Goal: Task Accomplishment & Management: Use online tool/utility

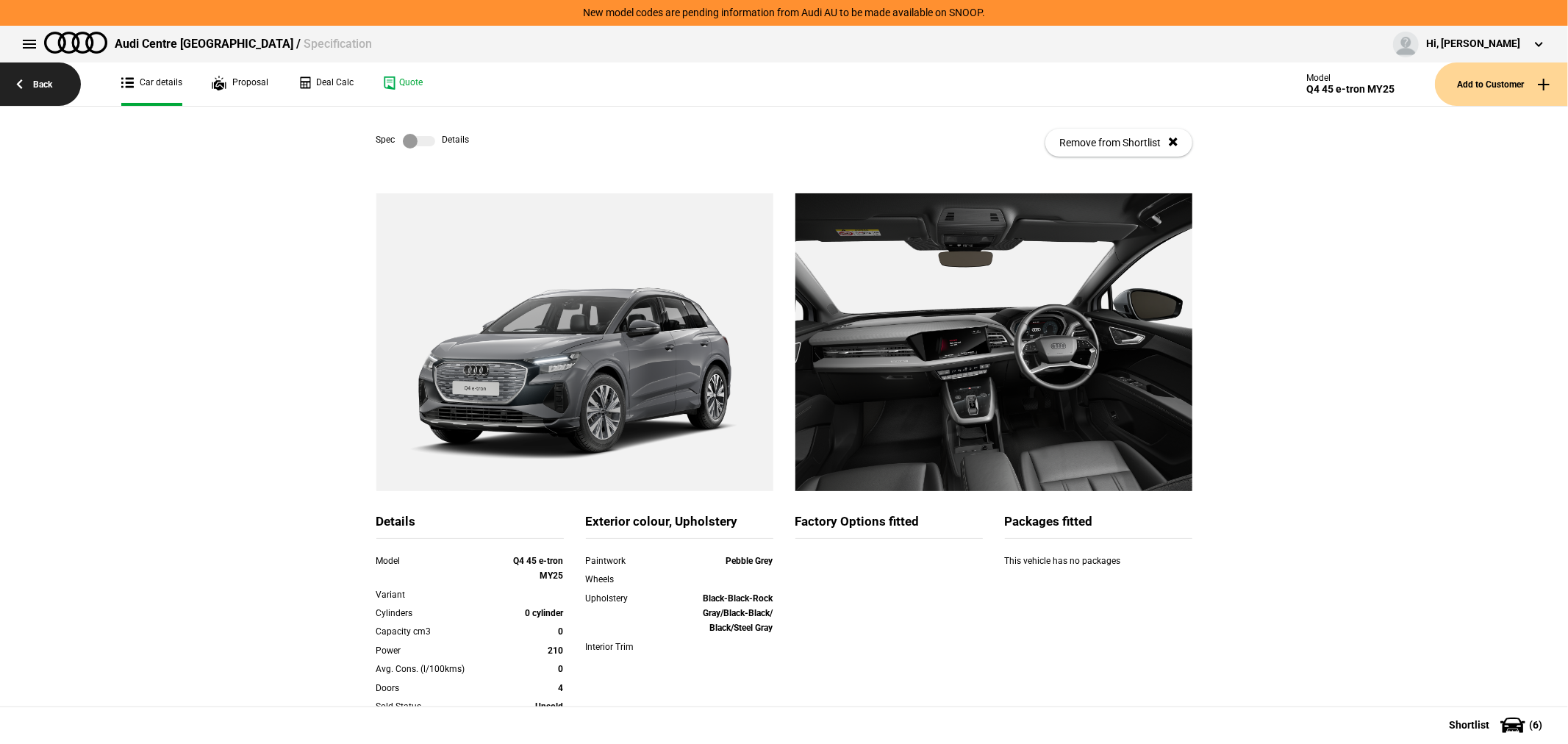
click at [42, 79] on link "Back" at bounding box center [40, 84] width 81 height 43
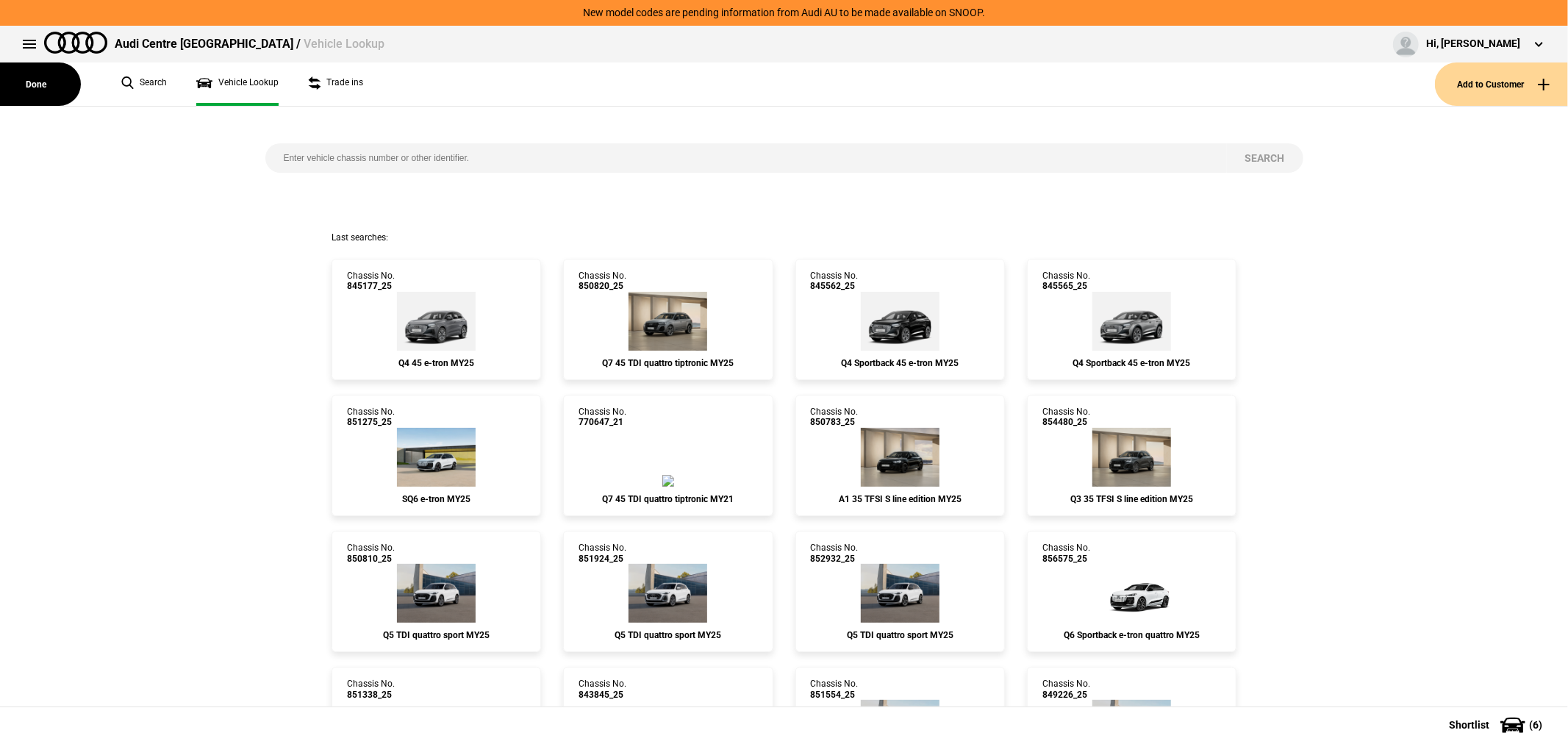
click at [510, 160] on input "search" at bounding box center [746, 158] width 961 height 29
type input "845020"
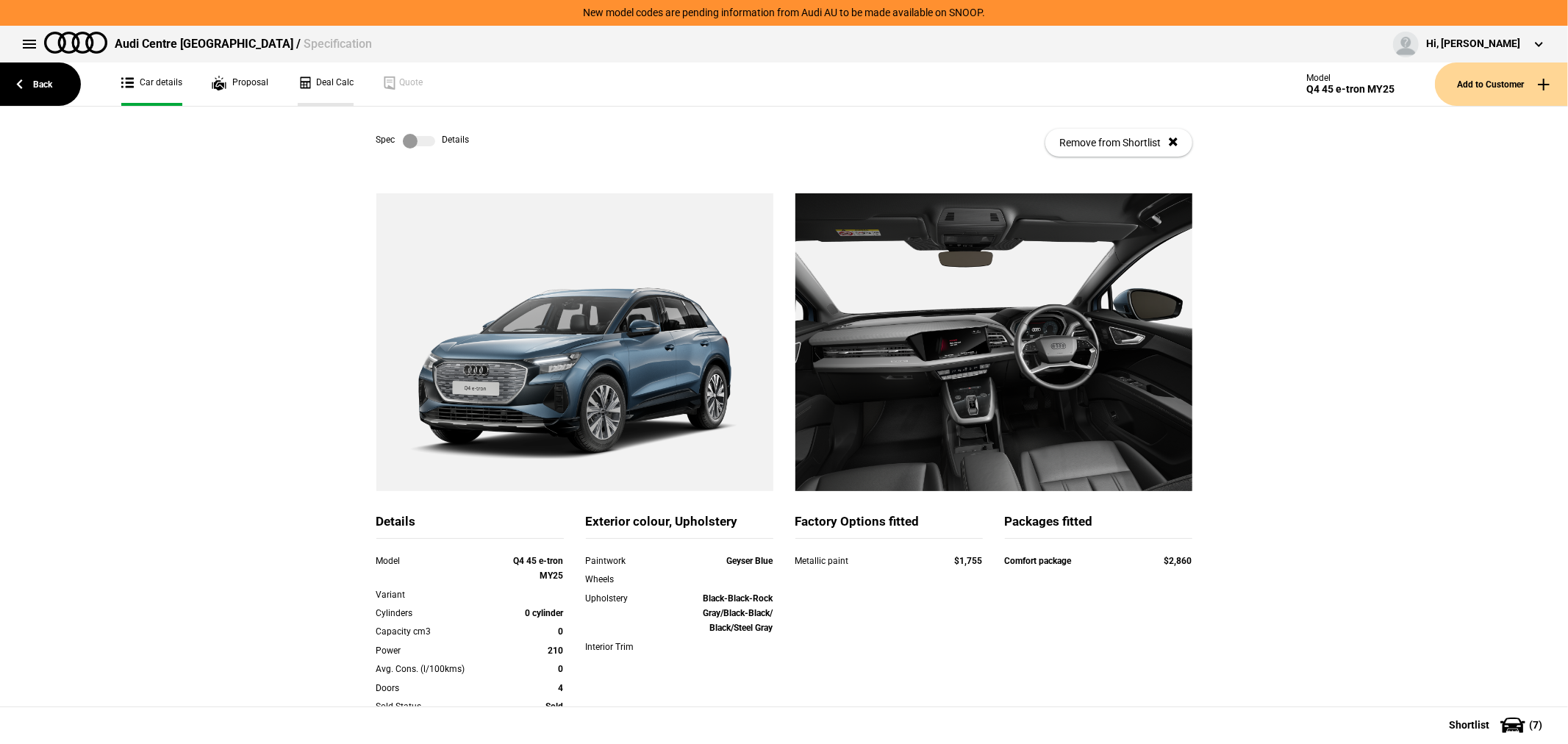
click at [328, 83] on link "Deal Calc" at bounding box center [325, 84] width 56 height 43
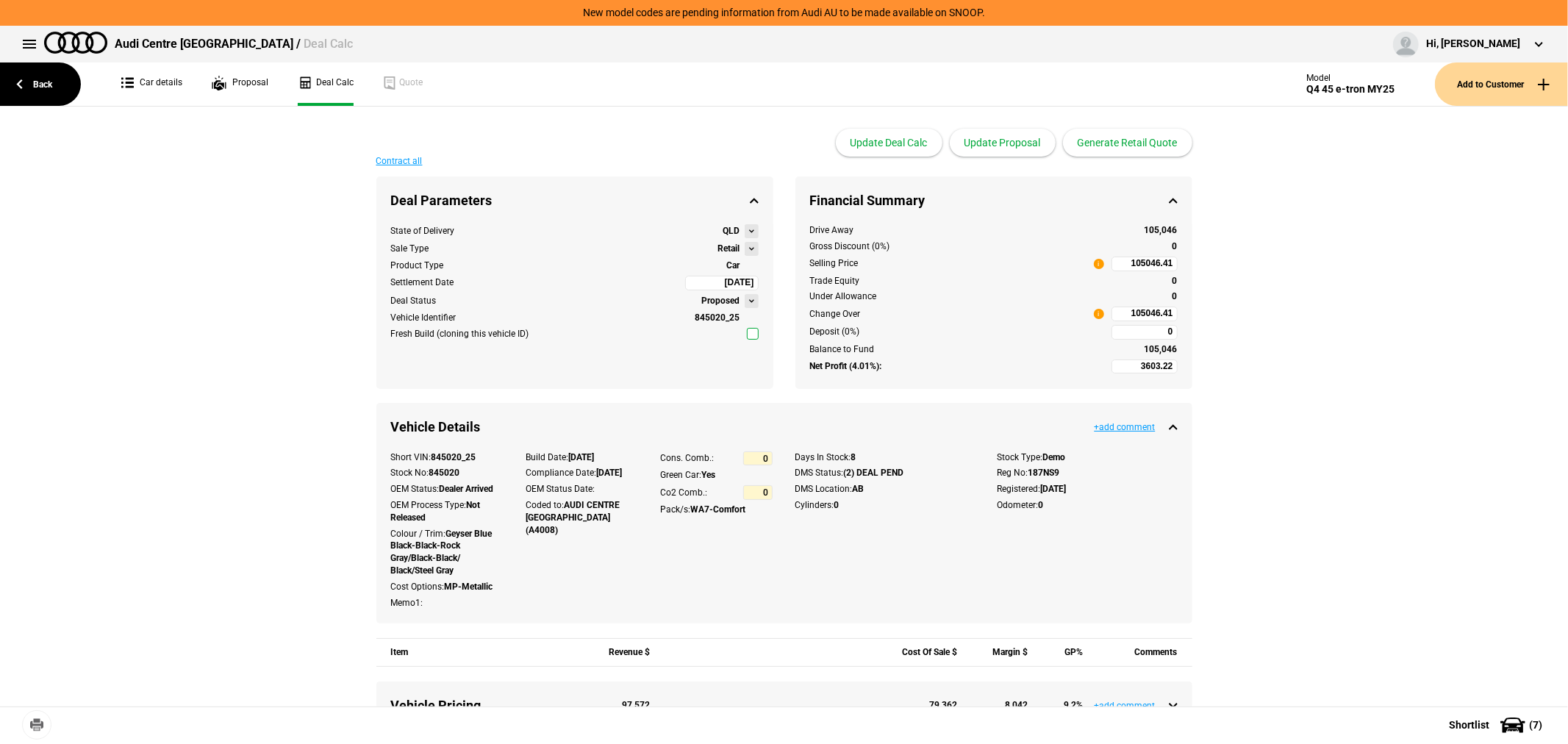
click at [744, 251] on button at bounding box center [751, 249] width 14 height 14
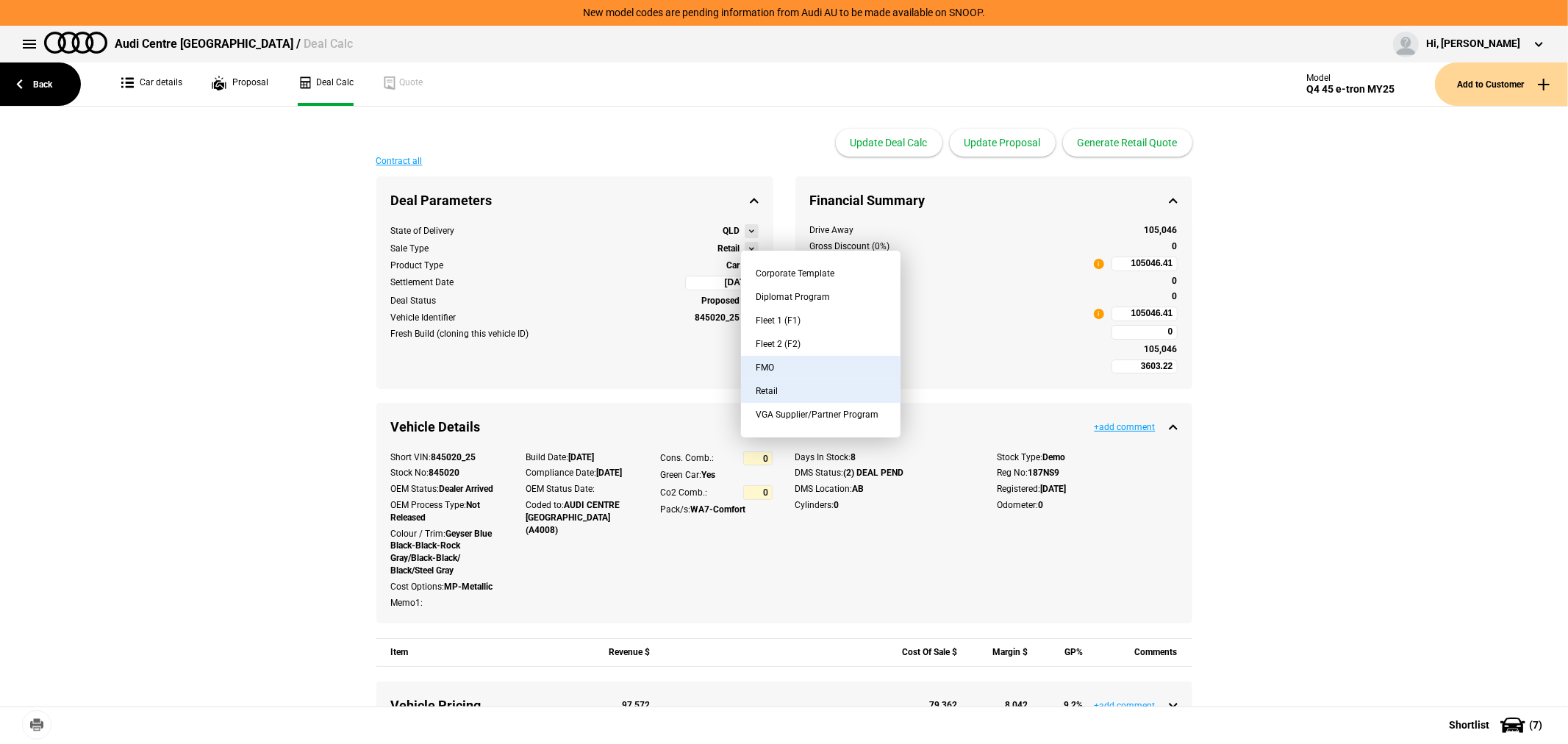
click at [806, 368] on button "FMO" at bounding box center [821, 368] width 160 height 24
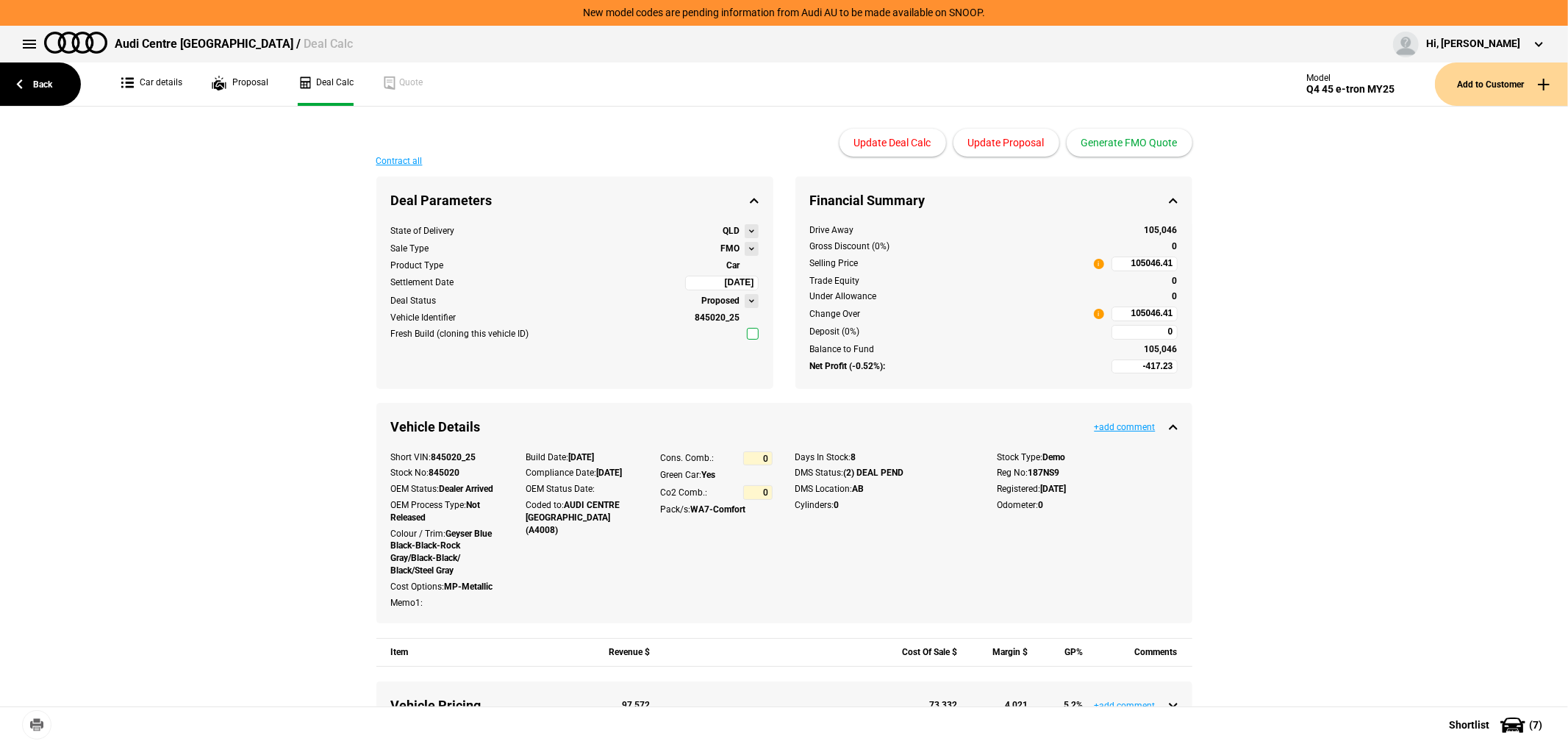
type input "-2417.23"
type input "82436.91"
type input "-4917.23"
click at [1027, 147] on button "Update Proposal" at bounding box center [1006, 143] width 106 height 28
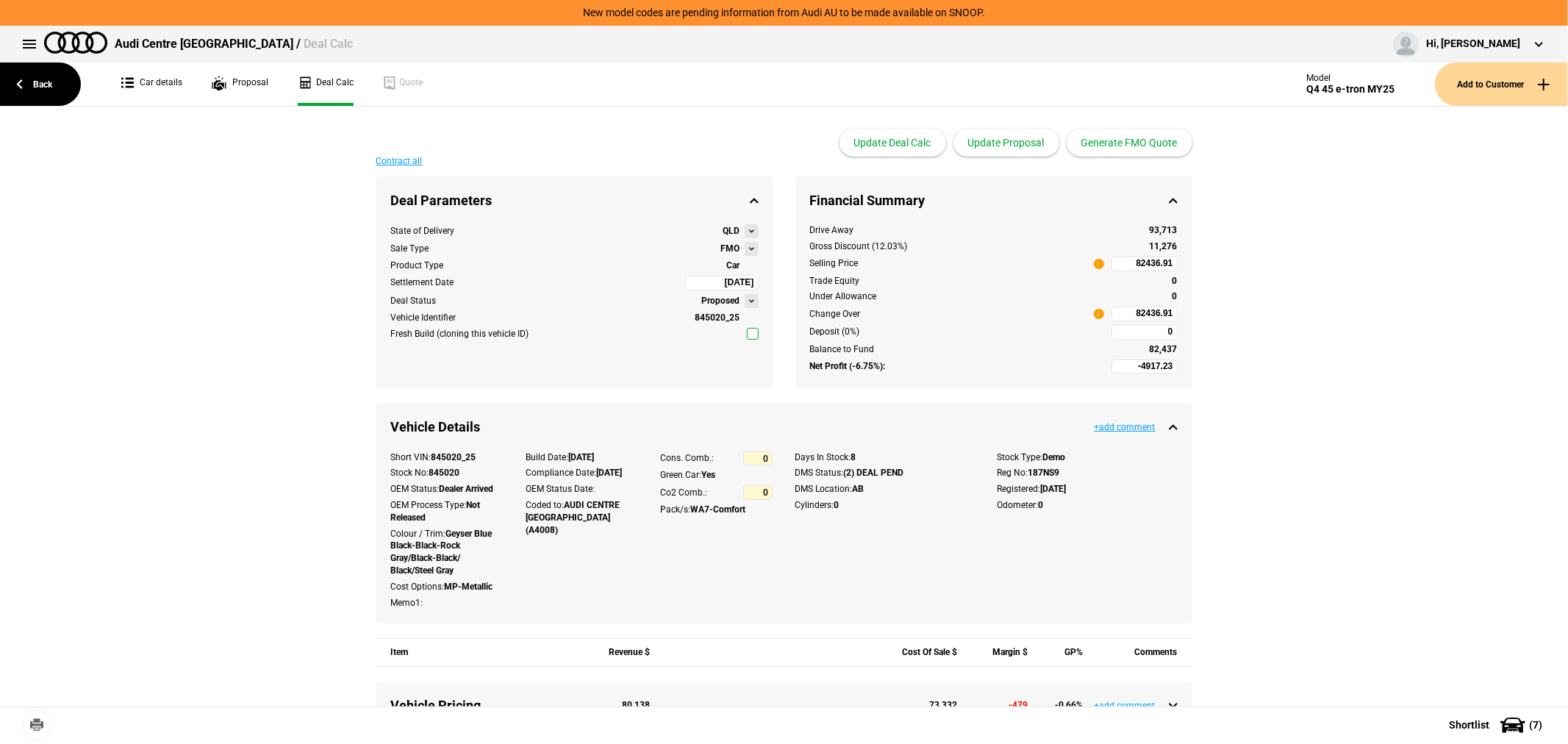
click at [1119, 265] on input "82436.91" at bounding box center [1144, 264] width 66 height 15
type input "79000"
type input "-7979.88"
type input "79000"
click at [1018, 135] on button "Update Proposal" at bounding box center [1006, 143] width 106 height 28
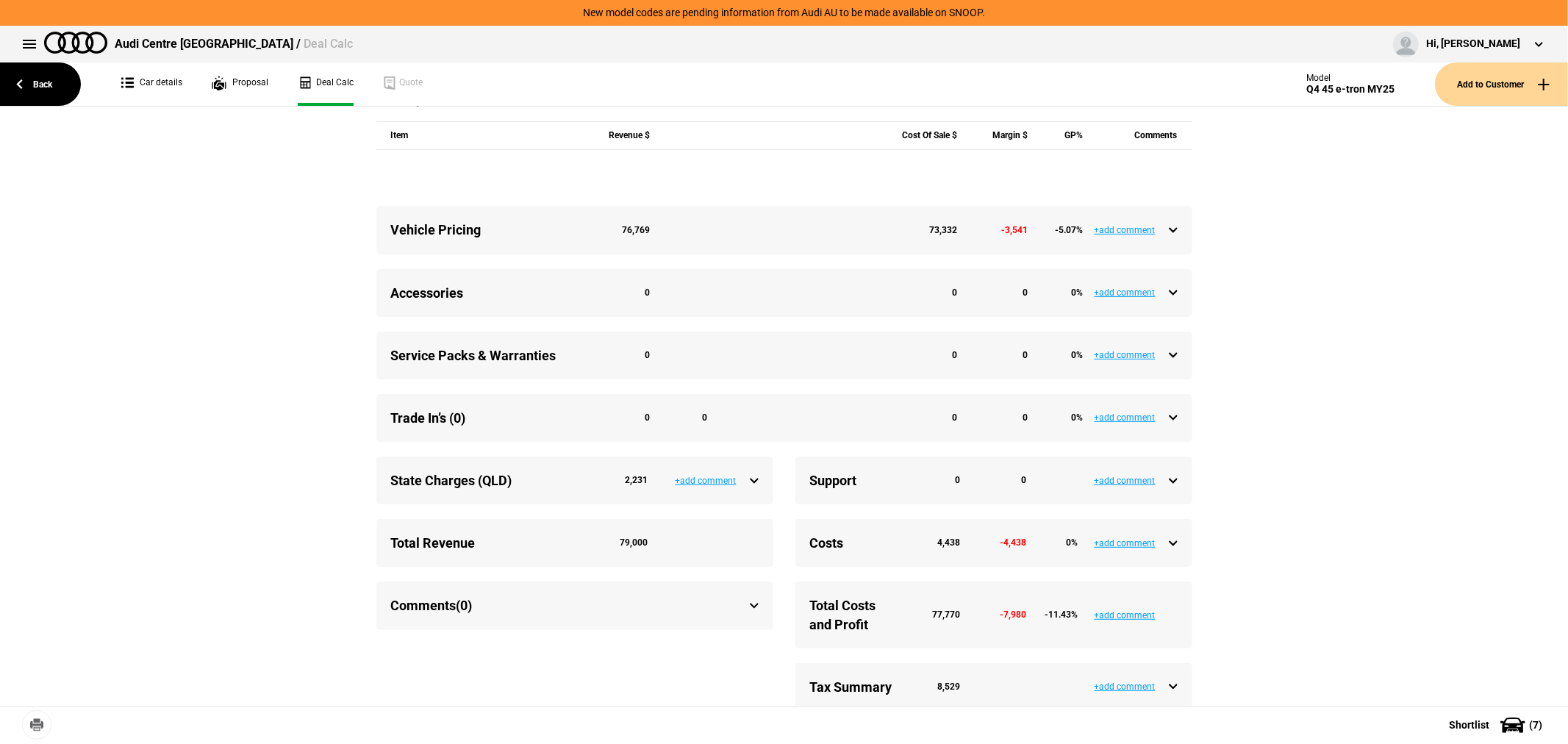
scroll to position [557, 0]
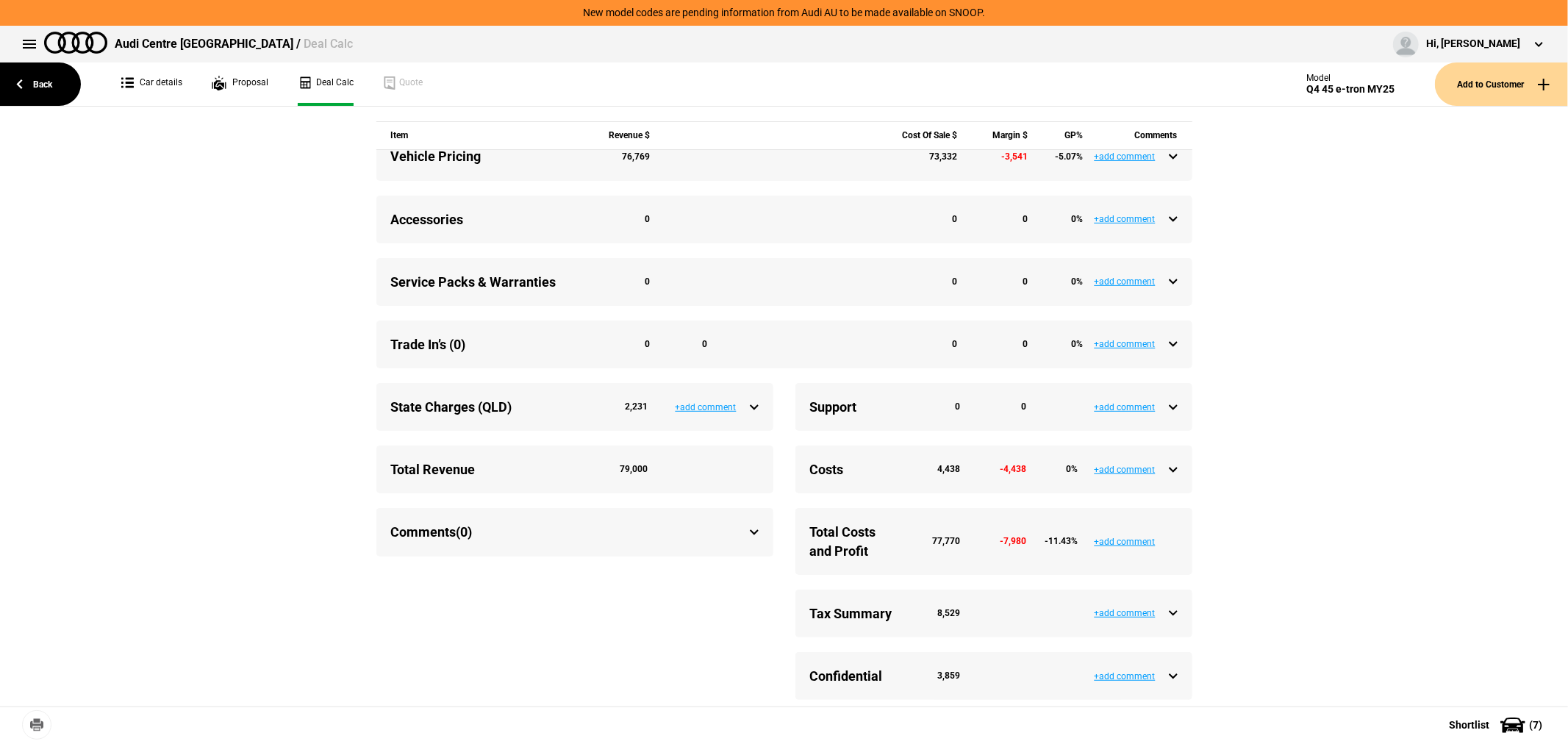
click at [1170, 461] on div "Costs 4,438 -4,438 0 %" at bounding box center [994, 469] width 367 height 19
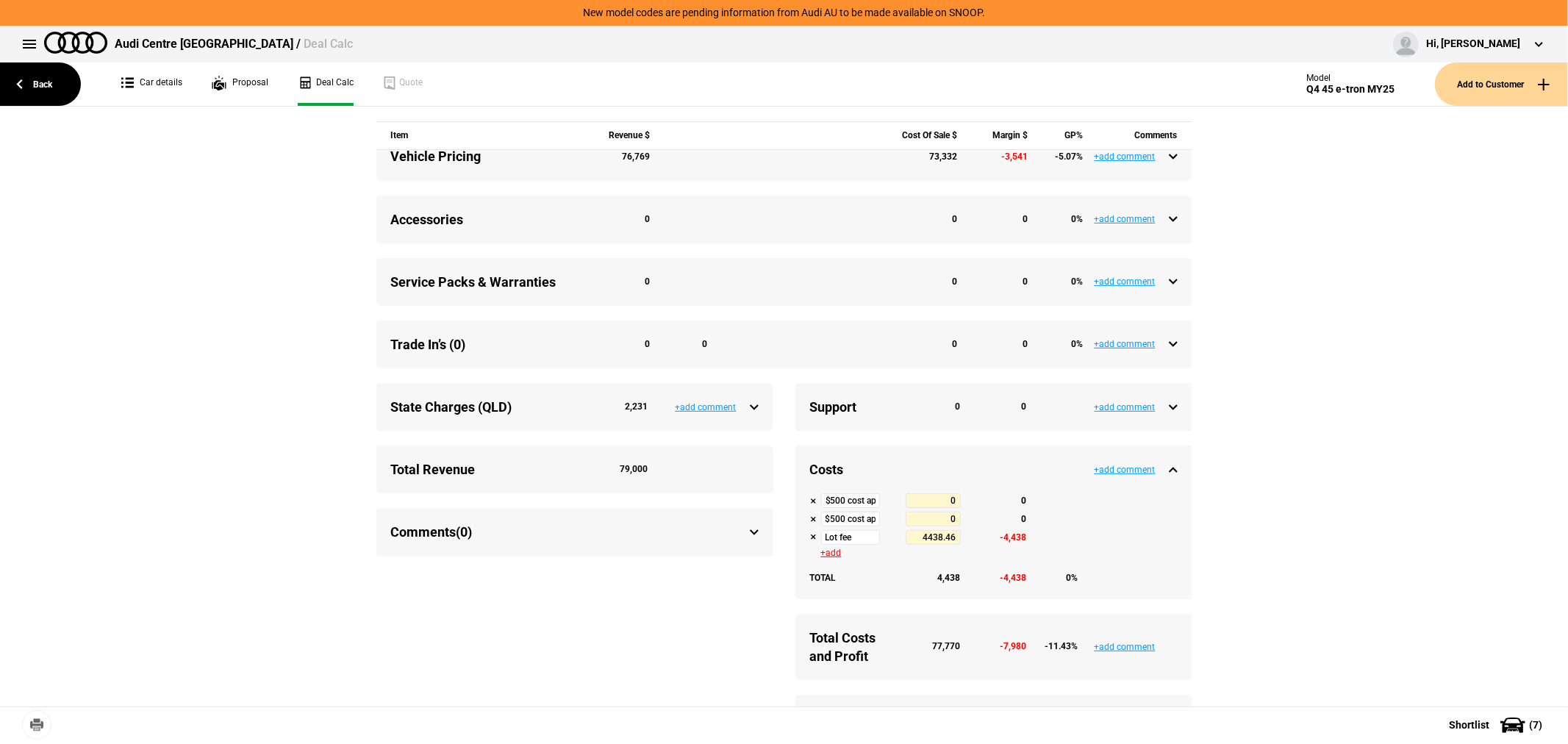
click at [1171, 461] on div "Costs 4,438 -4,438 0 %" at bounding box center [994, 469] width 367 height 19
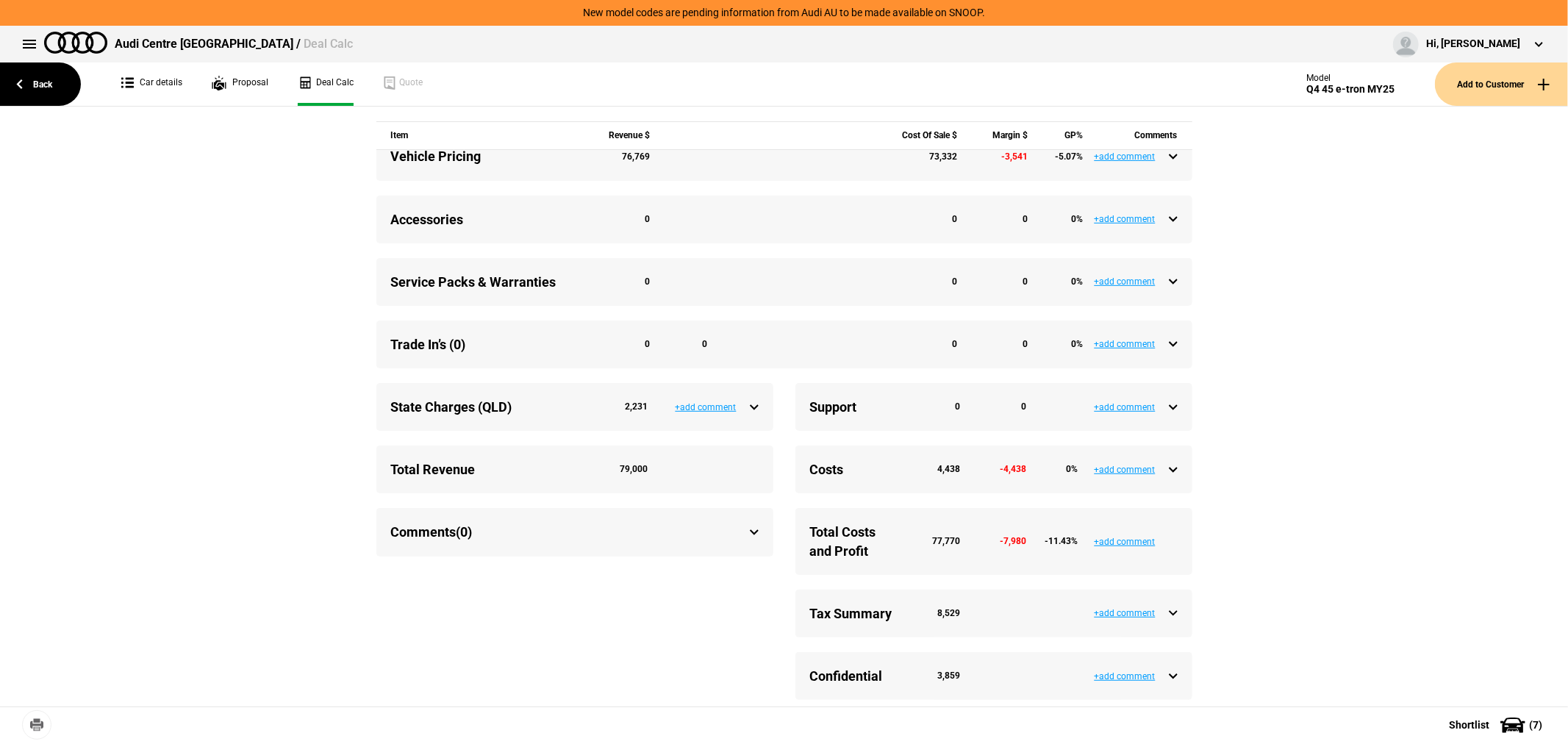
click at [1174, 407] on div "Support 0 0 +add comment" at bounding box center [993, 407] width 397 height 48
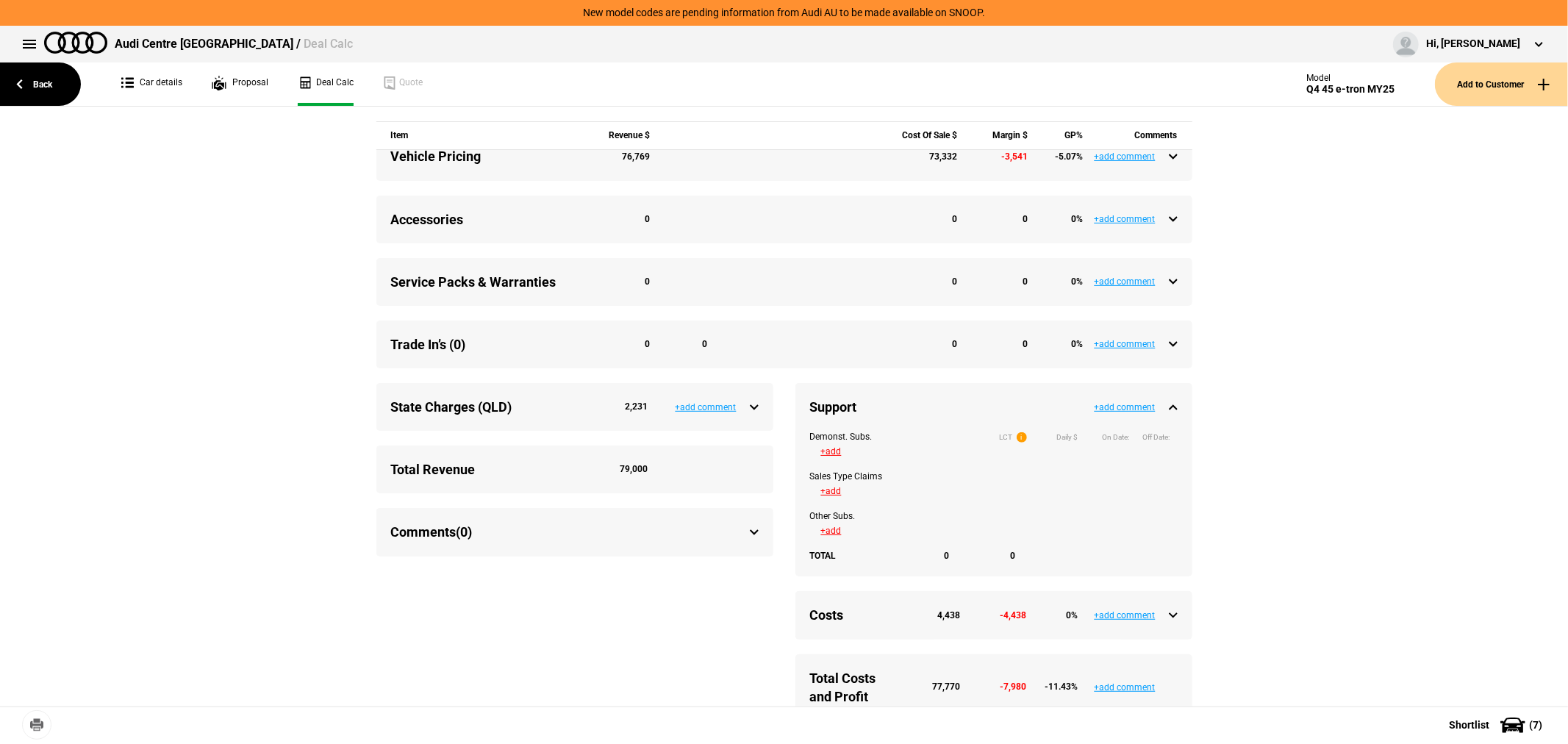
click at [1174, 407] on div "Support 0 0 +add comment" at bounding box center [993, 407] width 397 height 48
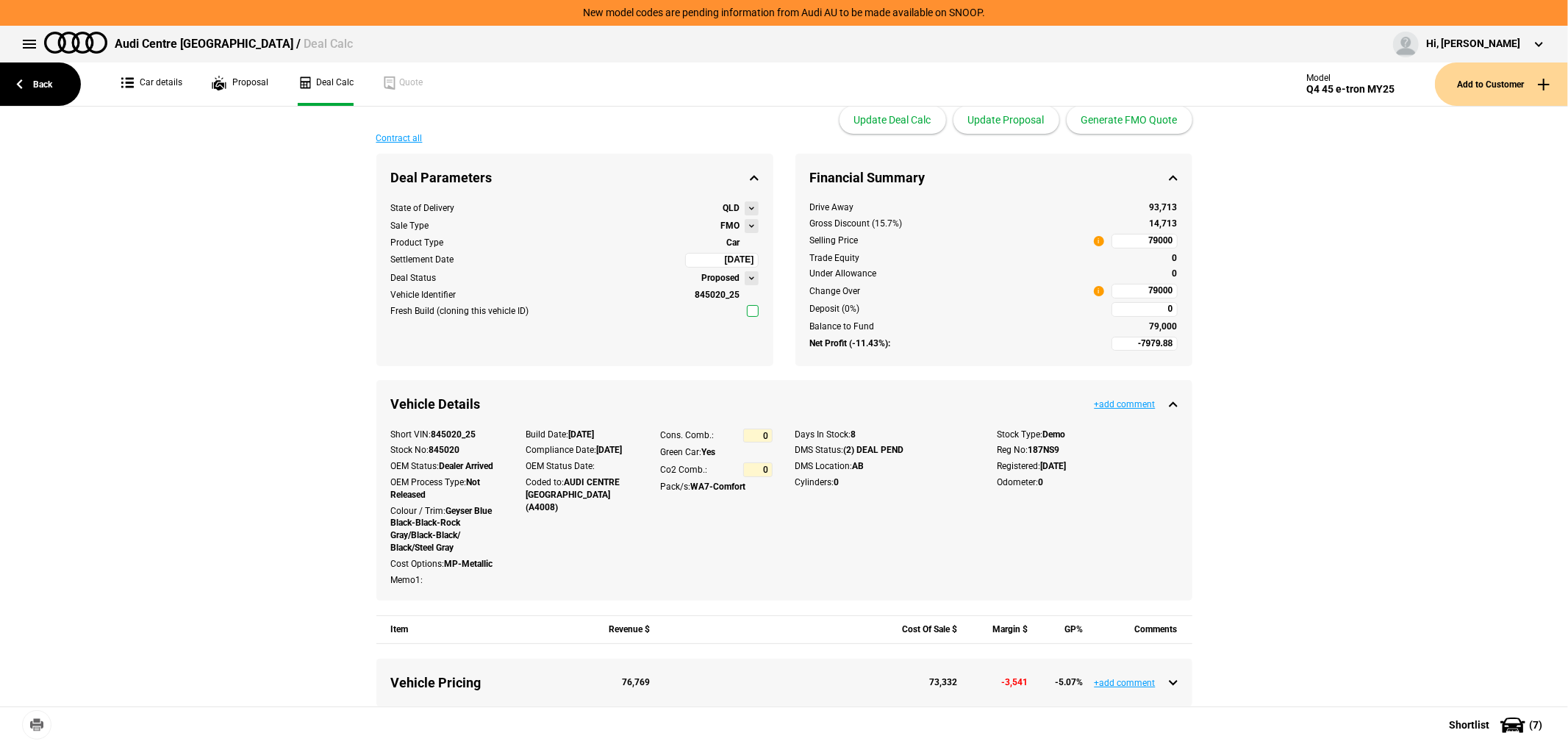
scroll to position [0, 0]
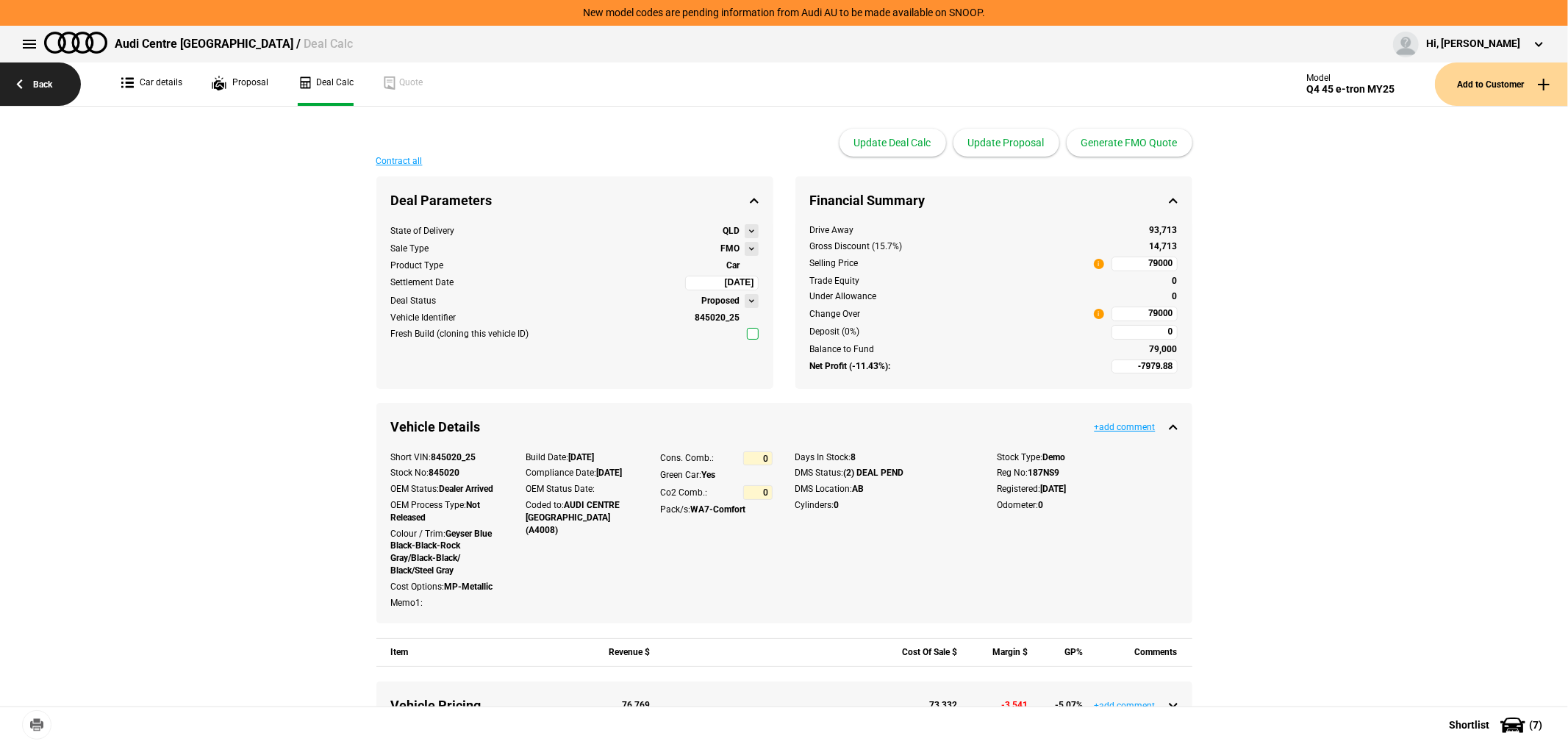
click at [26, 81] on link "Back" at bounding box center [40, 84] width 81 height 43
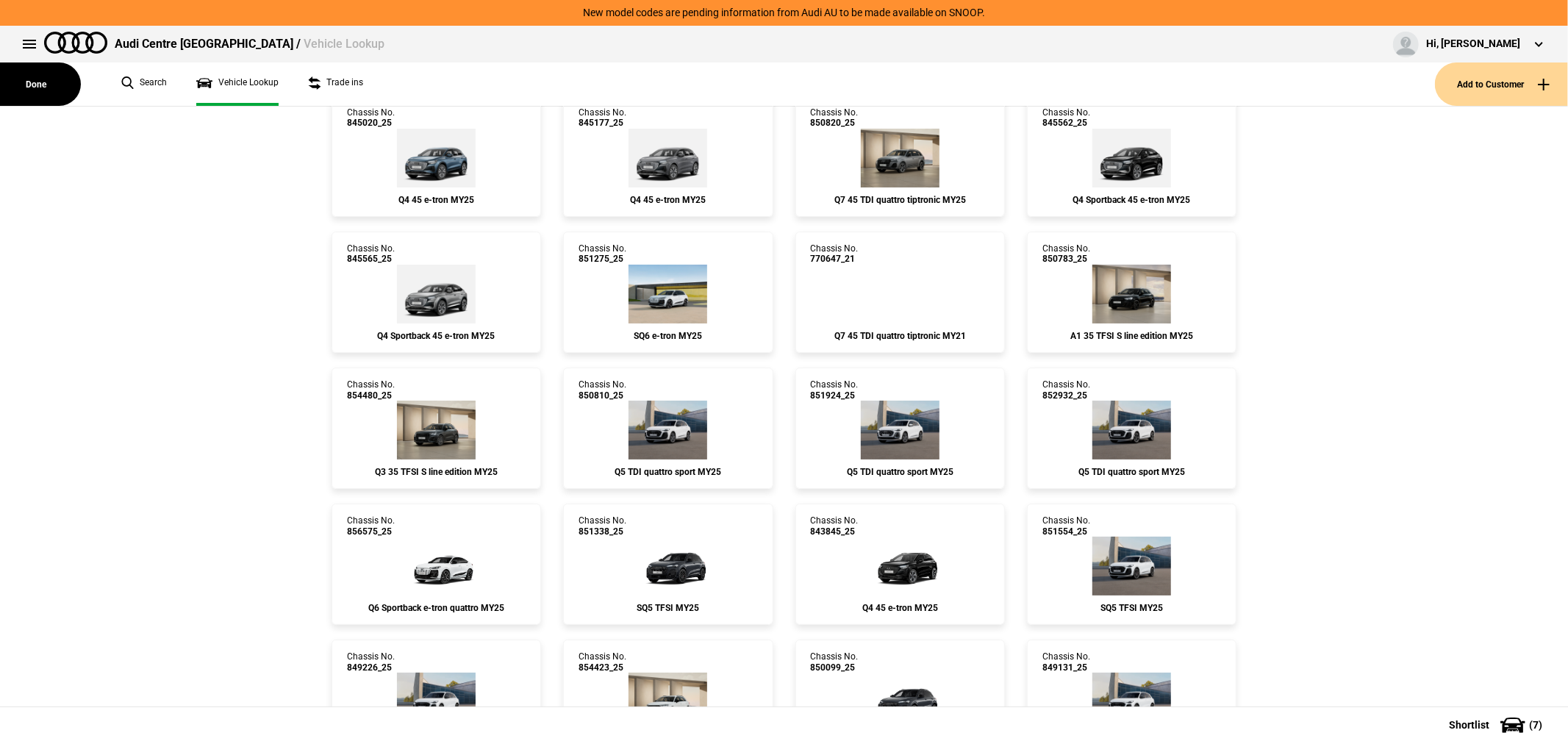
scroll to position [245, 0]
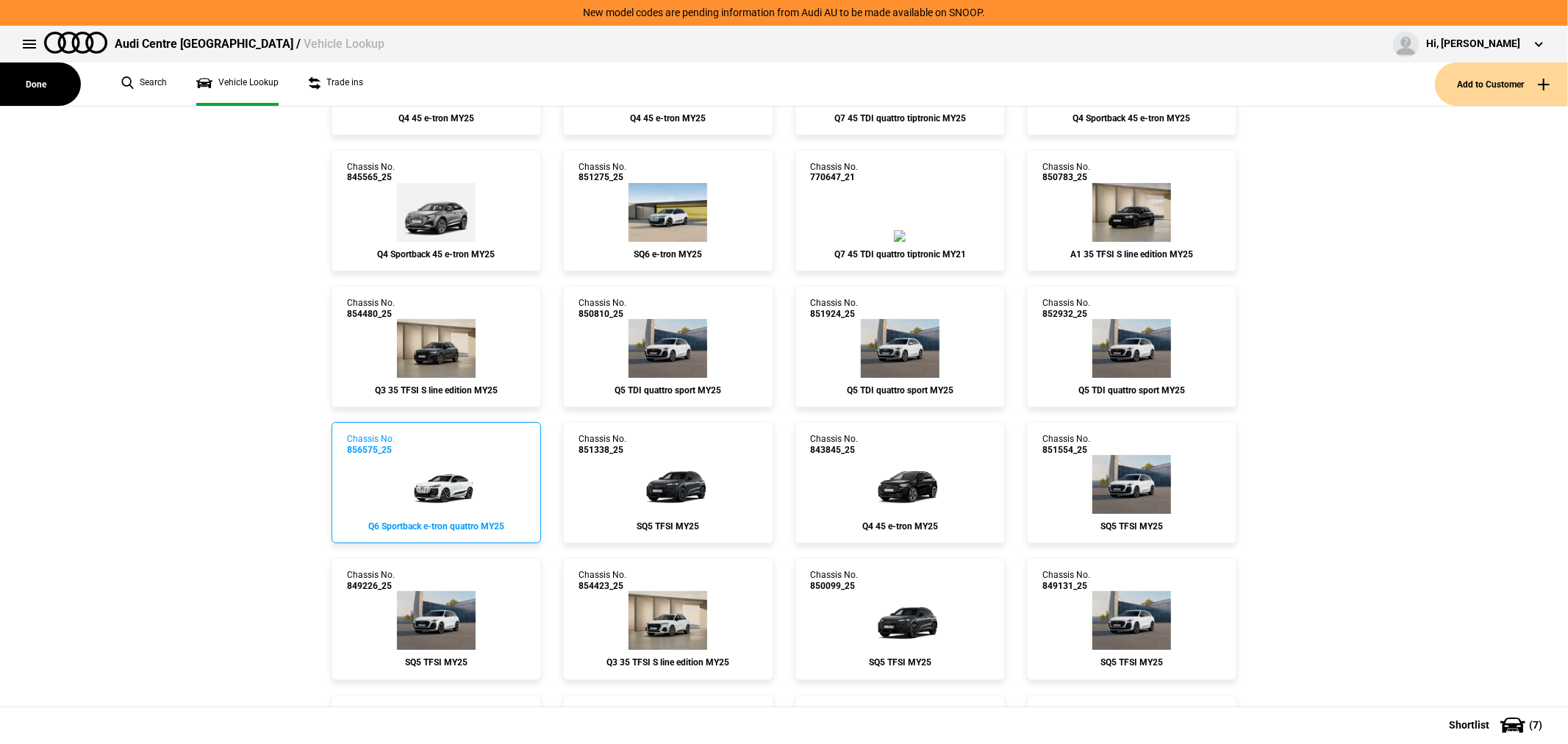
click at [443, 456] on img at bounding box center [436, 485] width 88 height 59
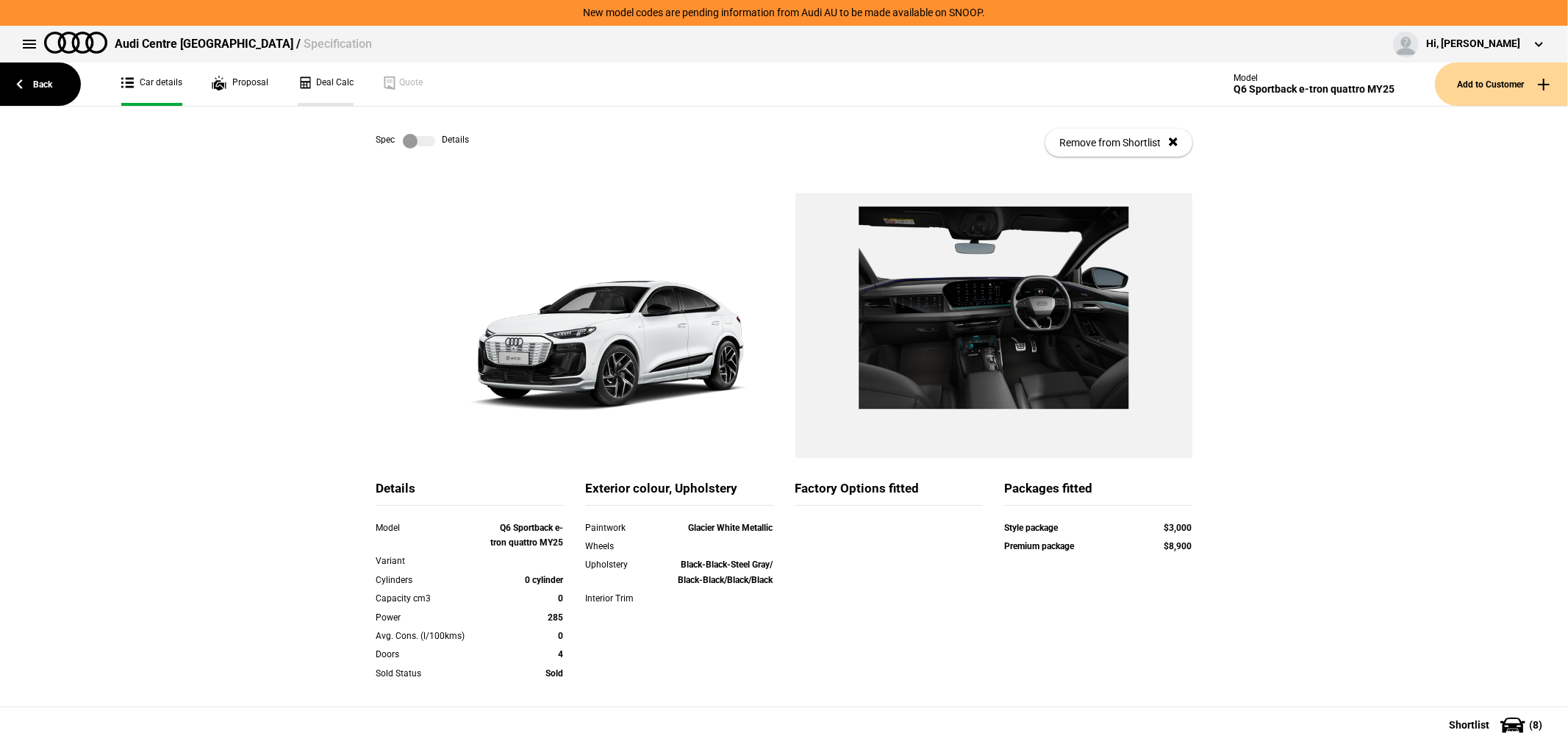
click at [322, 73] on link "Deal Calc" at bounding box center [325, 84] width 56 height 43
